Goal: Information Seeking & Learning: Learn about a topic

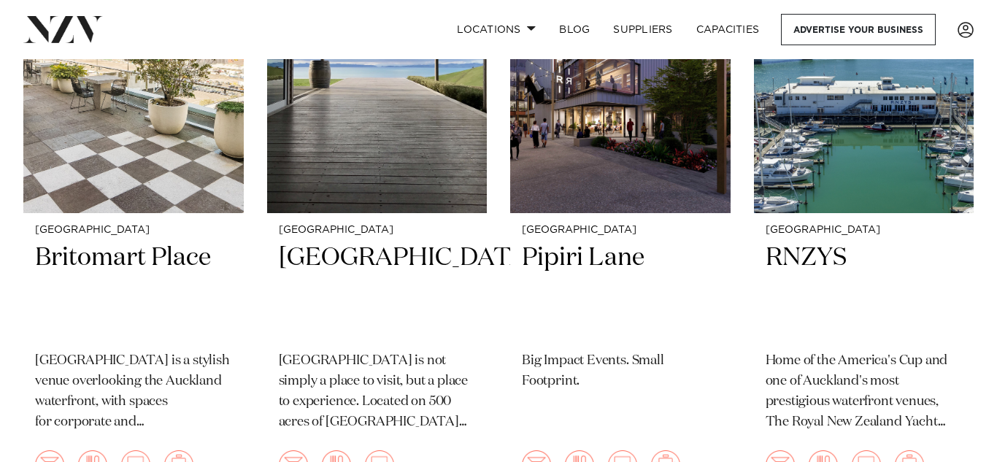
scroll to position [735, 0]
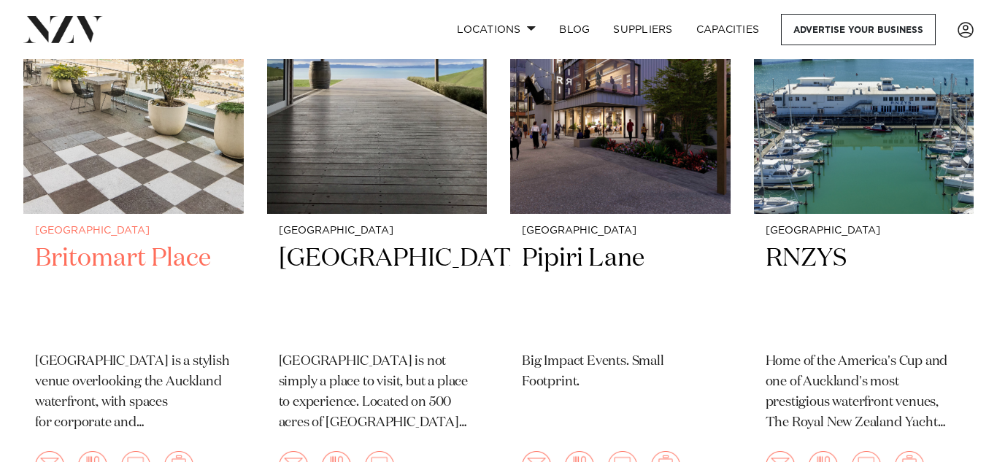
click at [156, 117] on img at bounding box center [133, 65] width 220 height 295
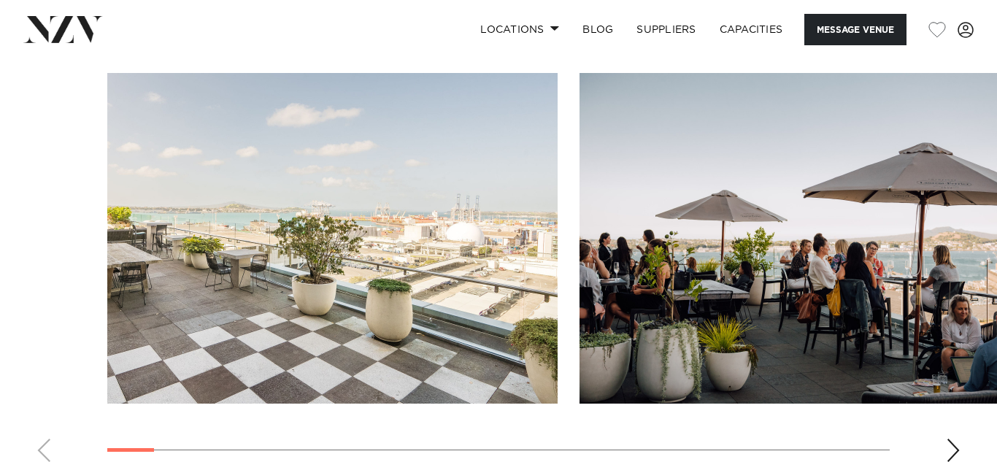
scroll to position [1354, 0]
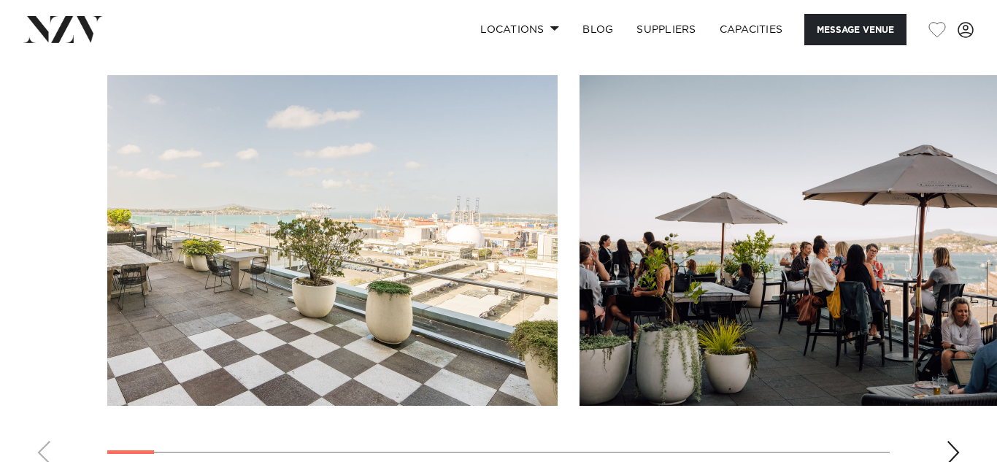
click at [893, 253] on img "2 / 28" at bounding box center [804, 240] width 450 height 330
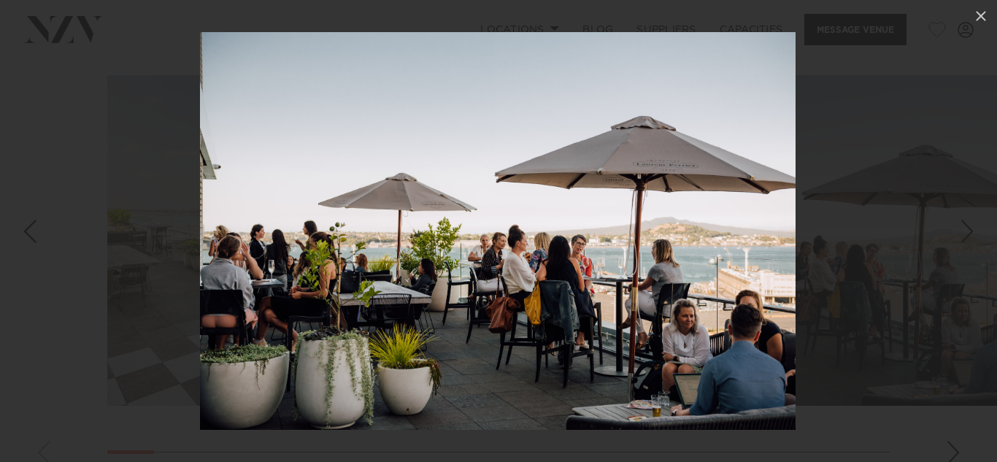
click at [974, 230] on div "Next slide" at bounding box center [967, 231] width 20 height 28
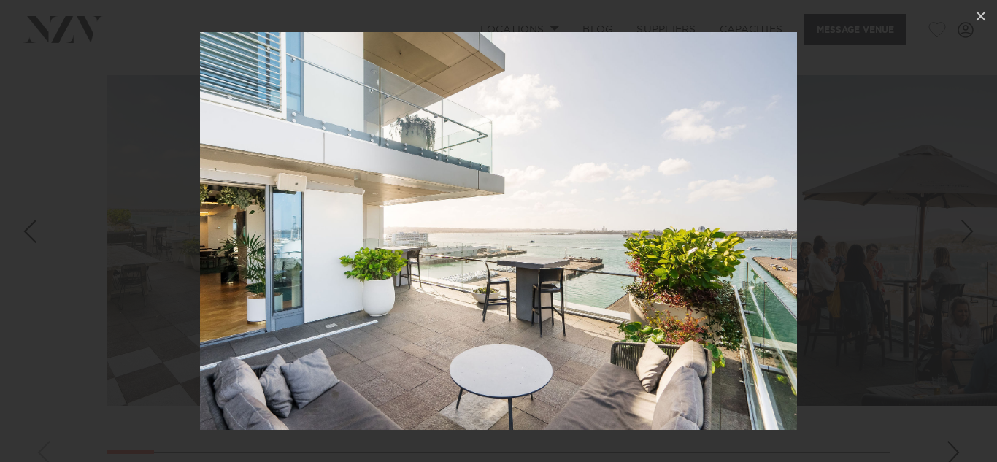
click at [965, 268] on div at bounding box center [498, 231] width 997 height 462
